Goal: Check status

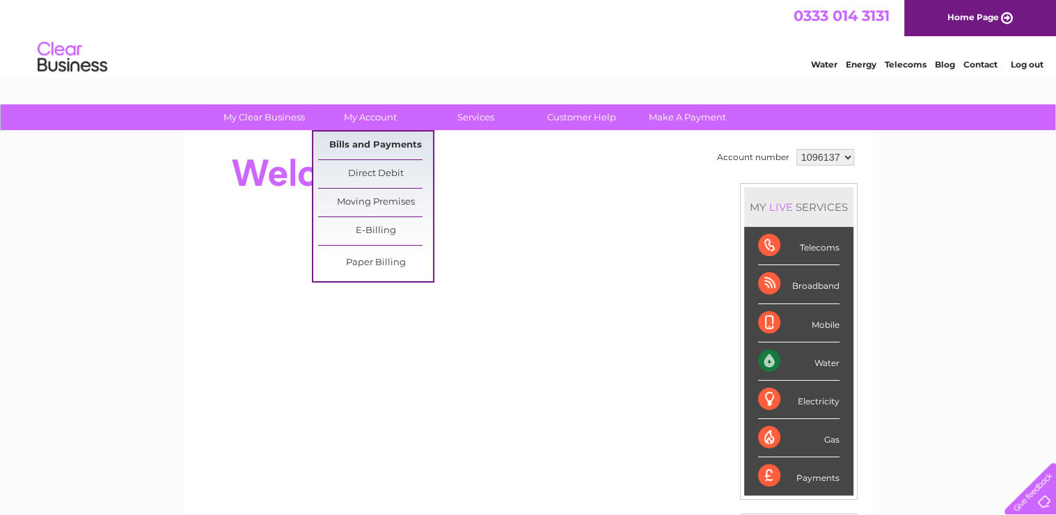
click at [368, 145] on link "Bills and Payments" at bounding box center [375, 146] width 115 height 28
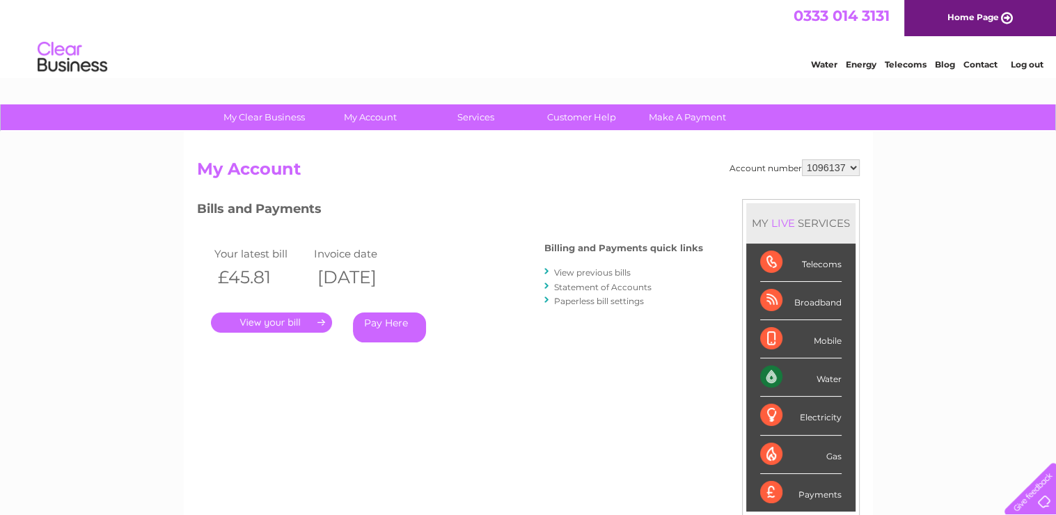
click at [286, 321] on link "." at bounding box center [271, 323] width 121 height 20
